Goal: Transaction & Acquisition: Purchase product/service

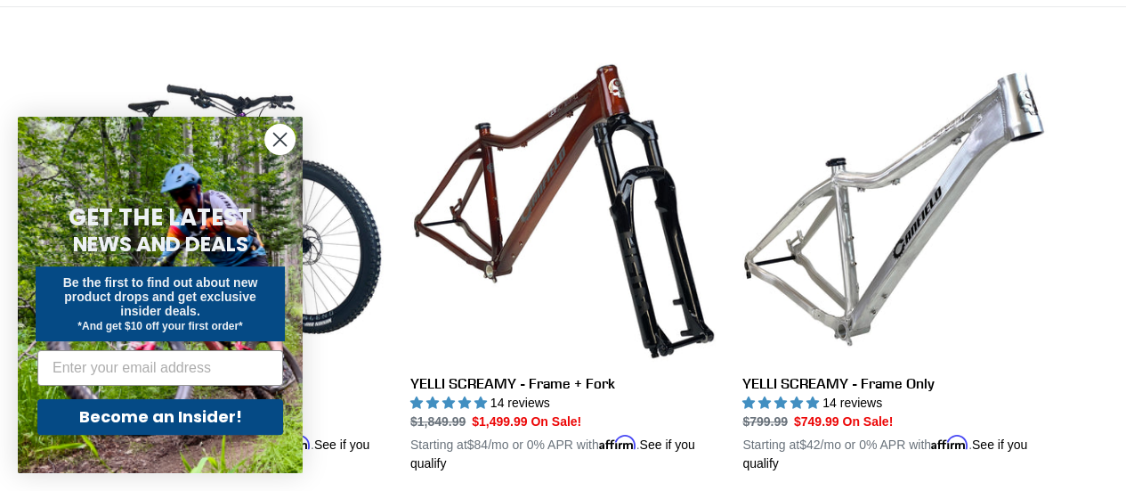
click at [274, 141] on circle "Close dialog" at bounding box center [279, 139] width 29 height 29
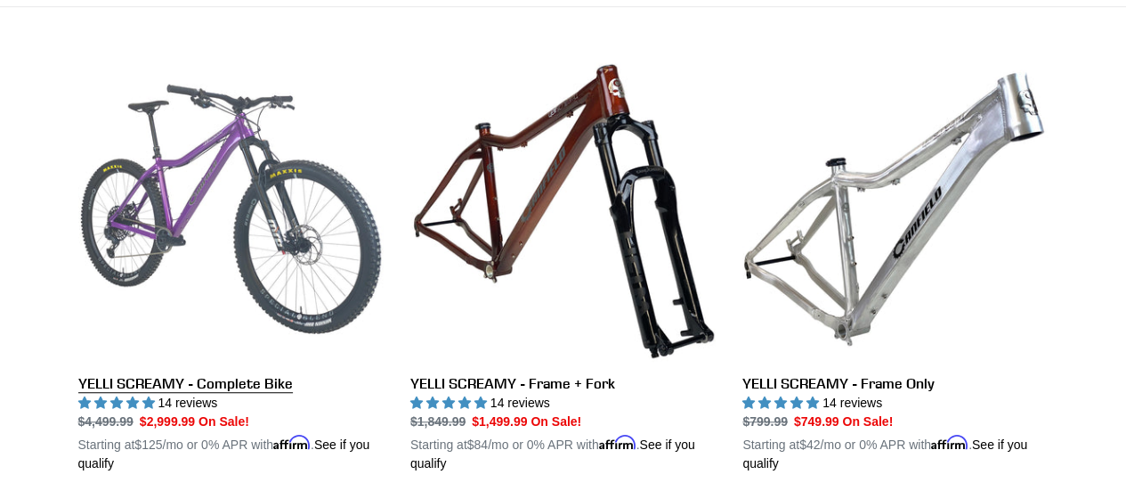
click at [244, 376] on link "YELLI SCREAMY - Complete Bike" at bounding box center [230, 264] width 305 height 417
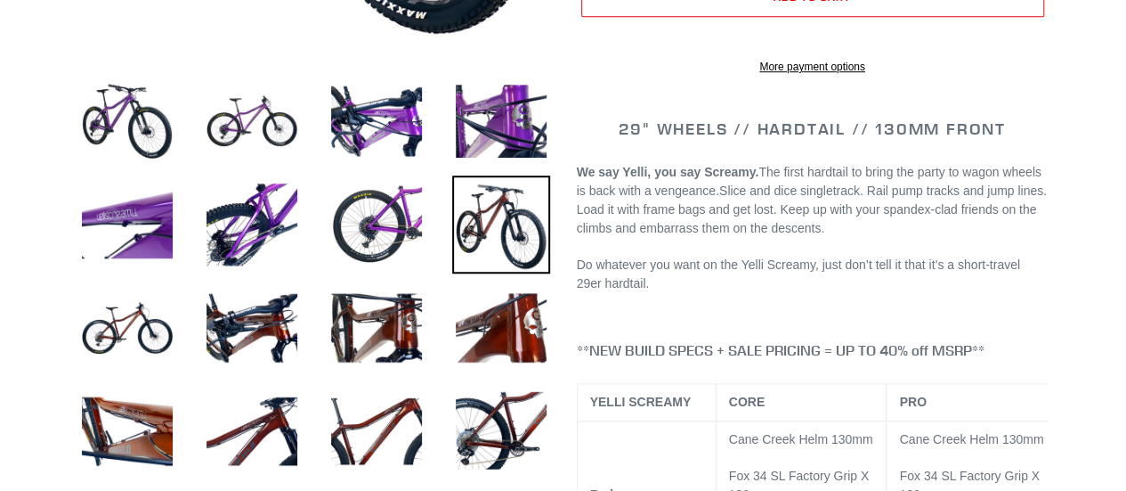
select select "highest-rating"
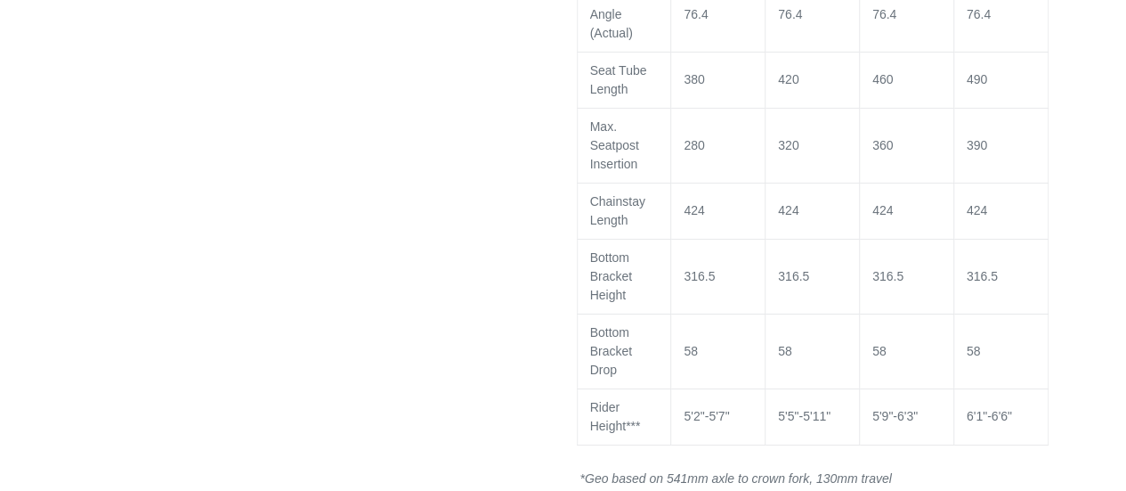
scroll to position [2926, 0]
